Goal: Find specific page/section: Find specific page/section

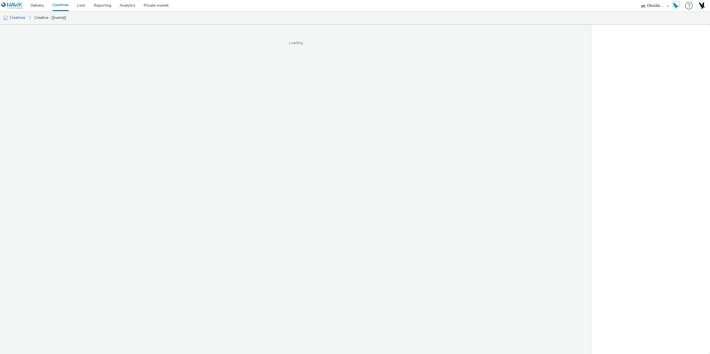
select select "8fbd4ba4-baee-43da-beb6-eb40ed677ab1"
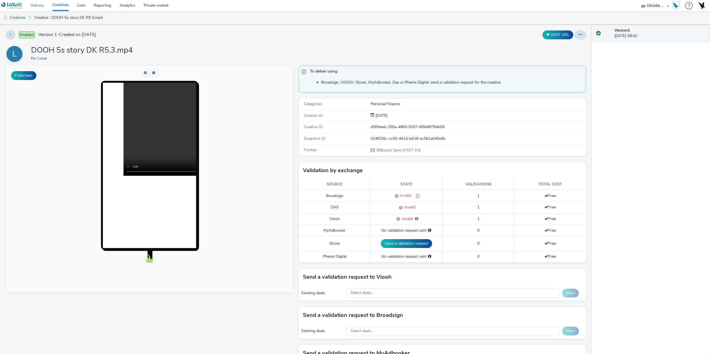
drag, startPoint x: 38, startPoint y: 6, endPoint x: 40, endPoint y: 8, distance: 3.2
click at [38, 6] on link "Delivery" at bounding box center [37, 5] width 22 height 11
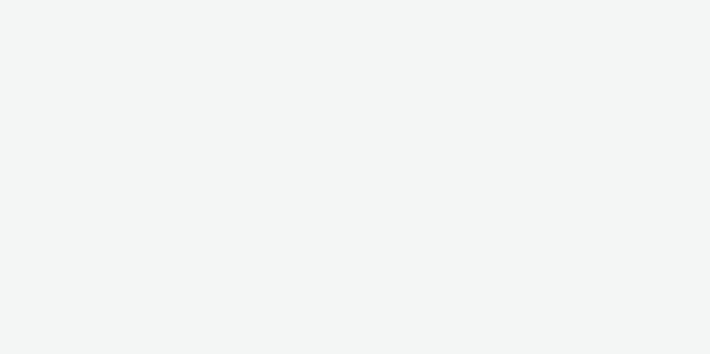
select select "47c37c18-910e-43a3-bb91-a2beb2847406"
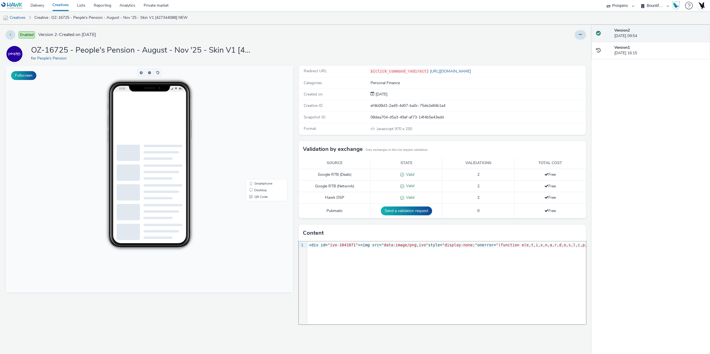
click at [370, 256] on div "9 1 › <div id= "ivo-1041071" ><img src= "data:image/png,ivo" style= "display:no…" at bounding box center [442, 283] width 287 height 83
copy div "<div id= "ivo-1041071" ><img src= "data:image/png,ivo" style= "display:none;" o…"
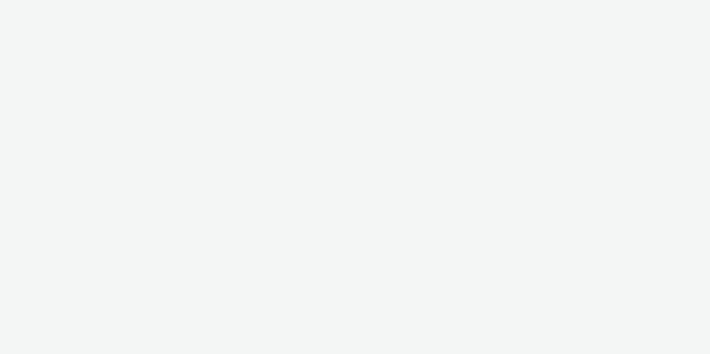
select select "47c37c18-910e-43a3-bb91-a2beb2847406"
